Goal: Communication & Community: Answer question/provide support

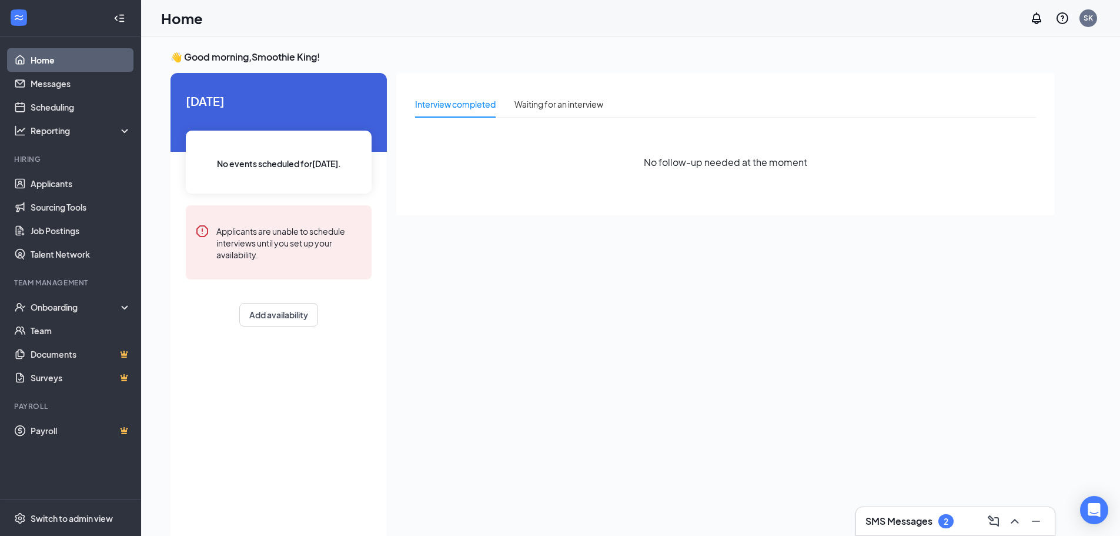
click at [918, 518] on h3 "SMS Messages" at bounding box center [898, 520] width 67 height 13
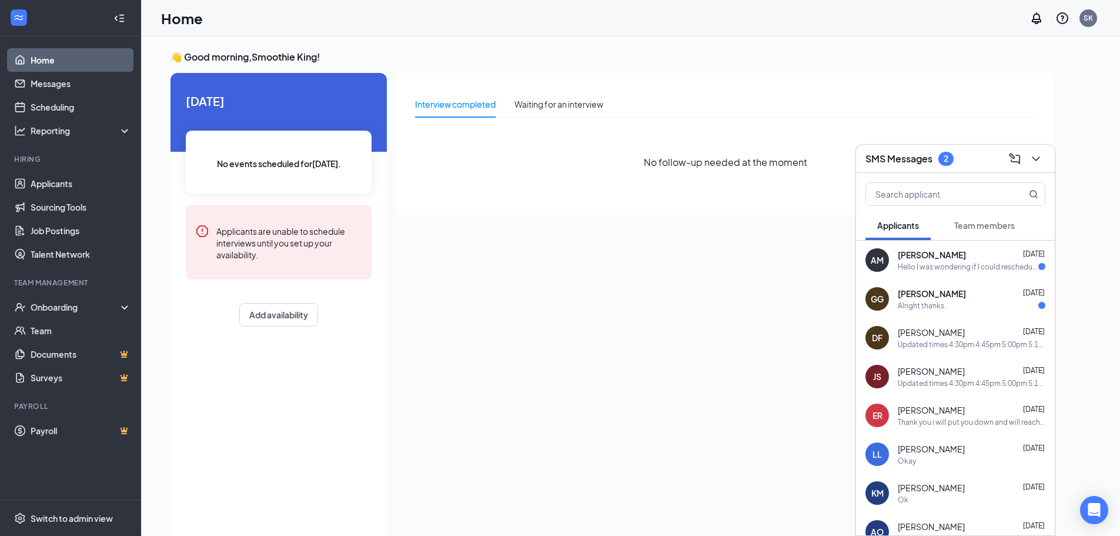
click at [987, 268] on div "Hello I was wondering if I could reschedule for 5:30" at bounding box center [968, 267] width 140 height 10
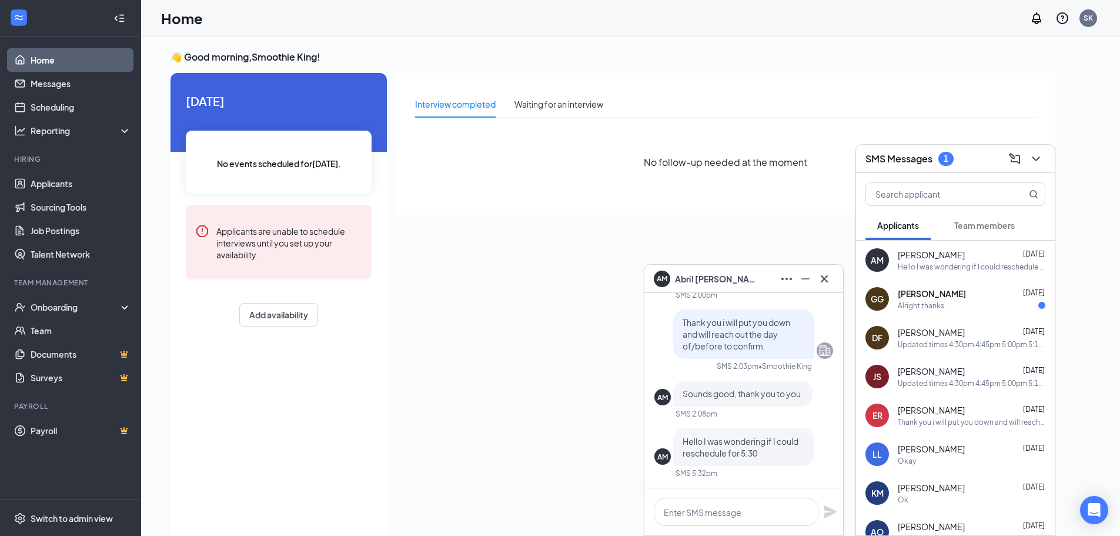
click at [986, 304] on div "Alright thanks." at bounding box center [972, 305] width 148 height 10
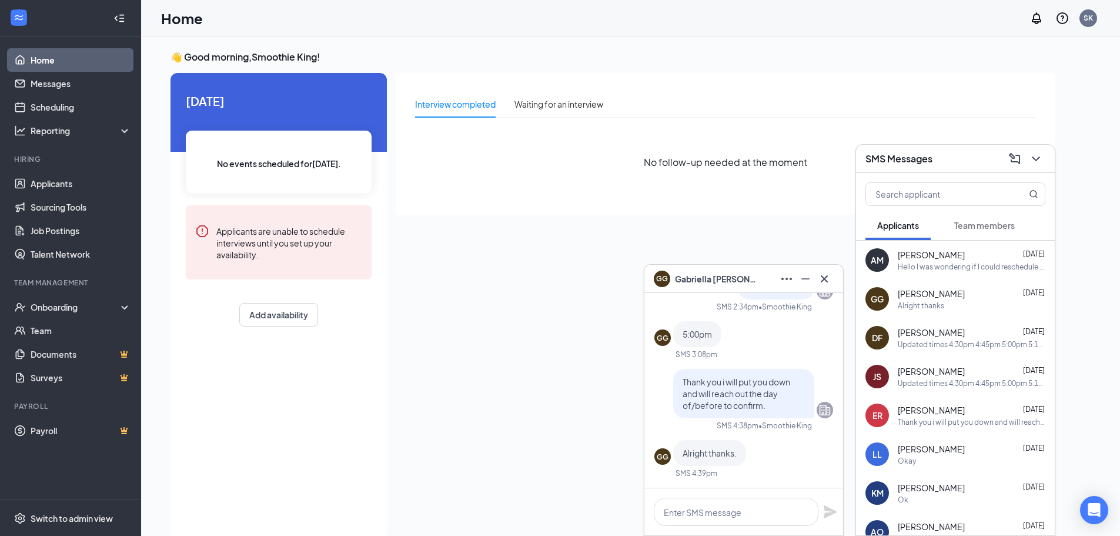
click at [975, 269] on div "Hello I was wondering if I could reschedule for 5:30" at bounding box center [972, 267] width 148 height 10
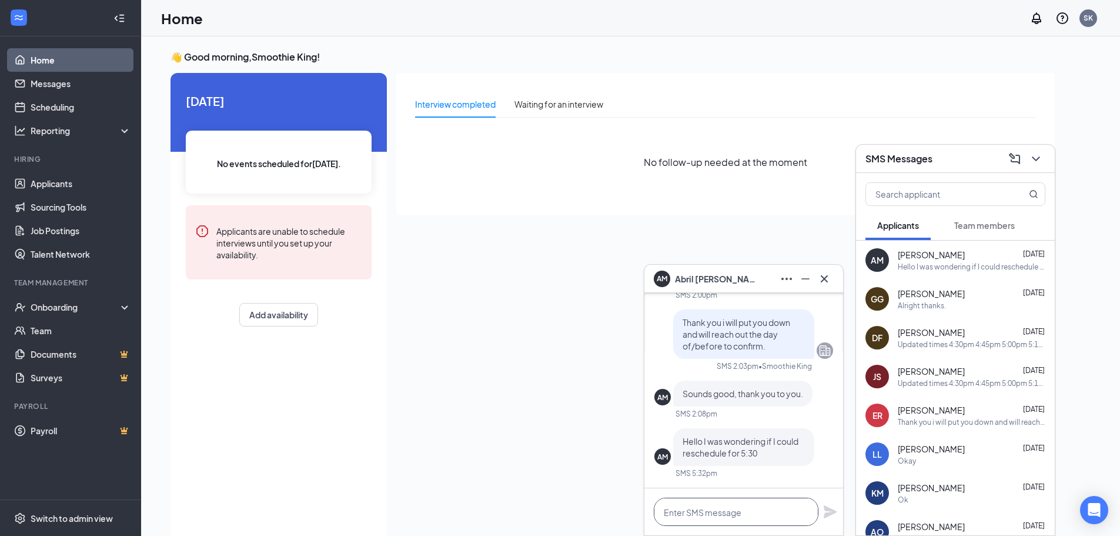
click at [791, 517] on textarea at bounding box center [736, 511] width 165 height 28
click at [741, 513] on textarea "Can you do 5:15 or %:00pm?" at bounding box center [736, 511] width 165 height 28
type textarea "Can you do 5:15 or 5:00pm?"
click at [829, 510] on icon "Plane" at bounding box center [830, 511] width 13 height 13
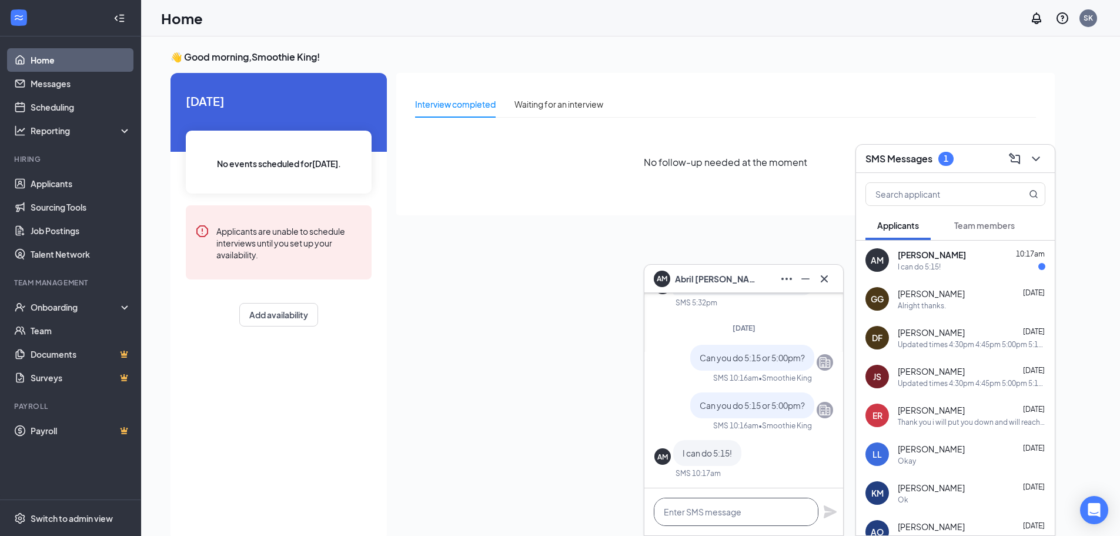
click at [697, 520] on textarea at bounding box center [736, 511] width 165 height 28
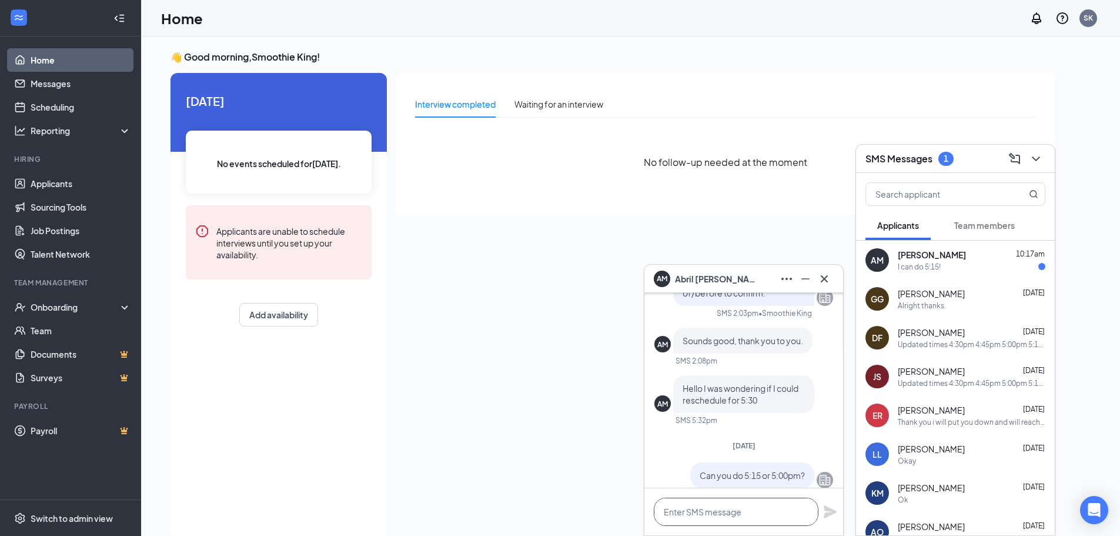
scroll to position [-176, 0]
